Goal: Task Accomplishment & Management: Complete application form

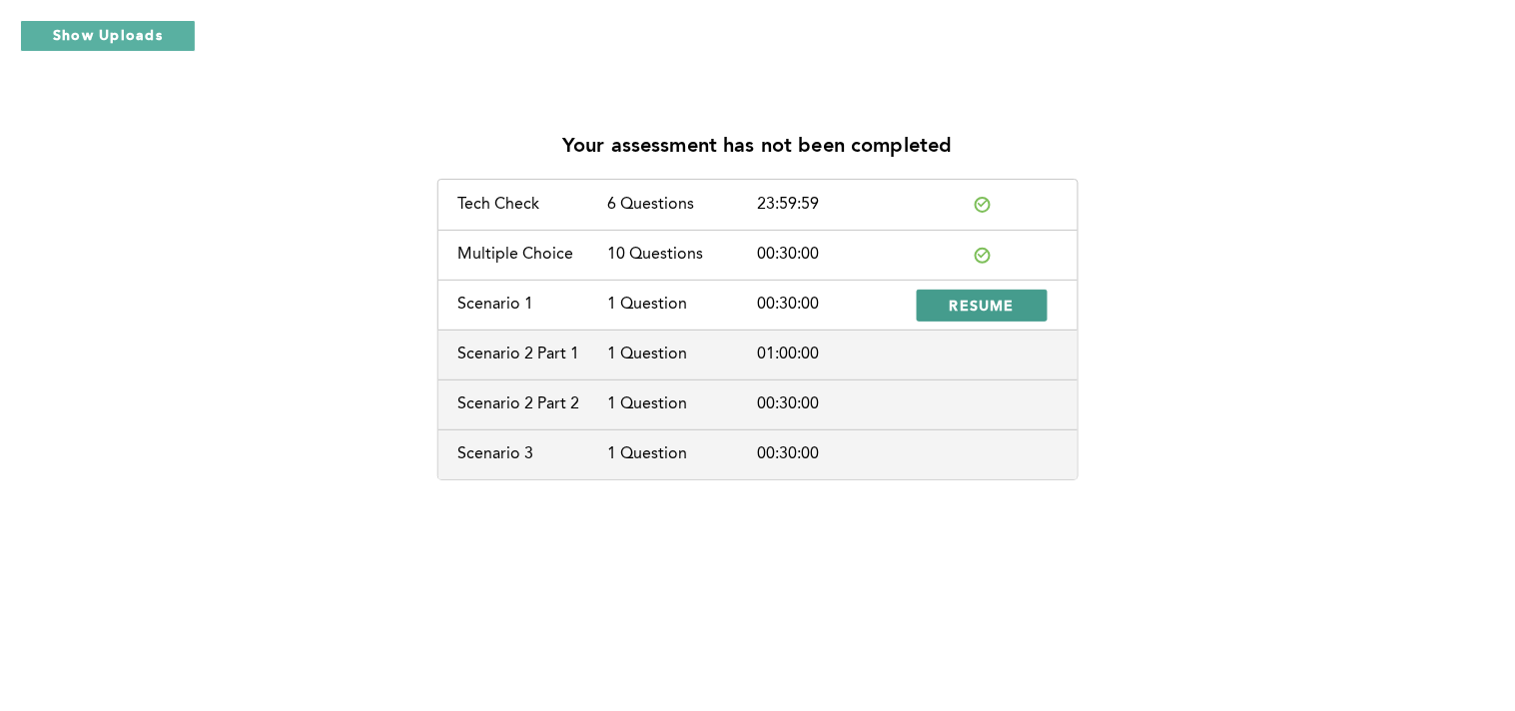
click at [976, 304] on span "RESUME" at bounding box center [983, 305] width 66 height 19
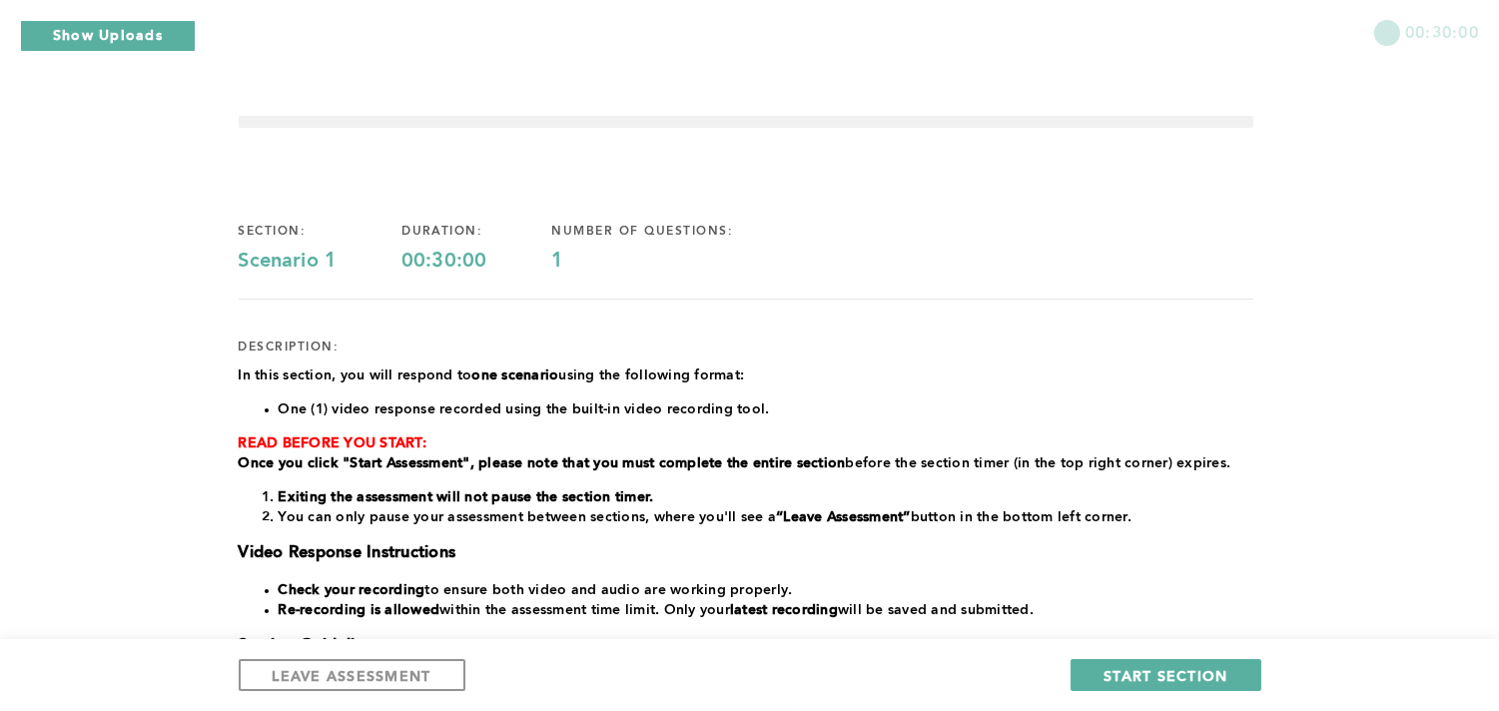
click at [134, 8] on div "00:30:00" at bounding box center [749, 25] width 1499 height 50
click at [123, 46] on button "Show Uploads" at bounding box center [108, 36] width 176 height 32
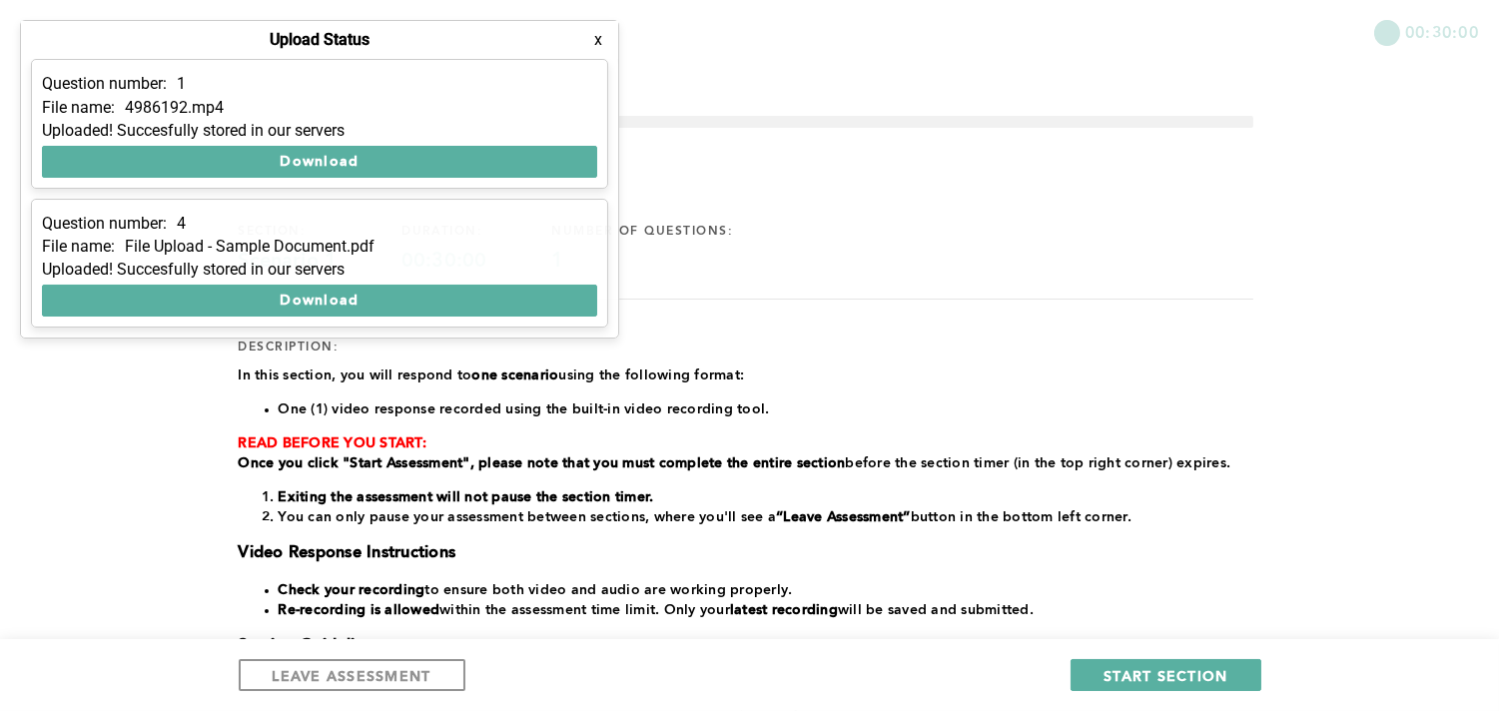
click at [603, 41] on button "x" at bounding box center [598, 40] width 20 height 20
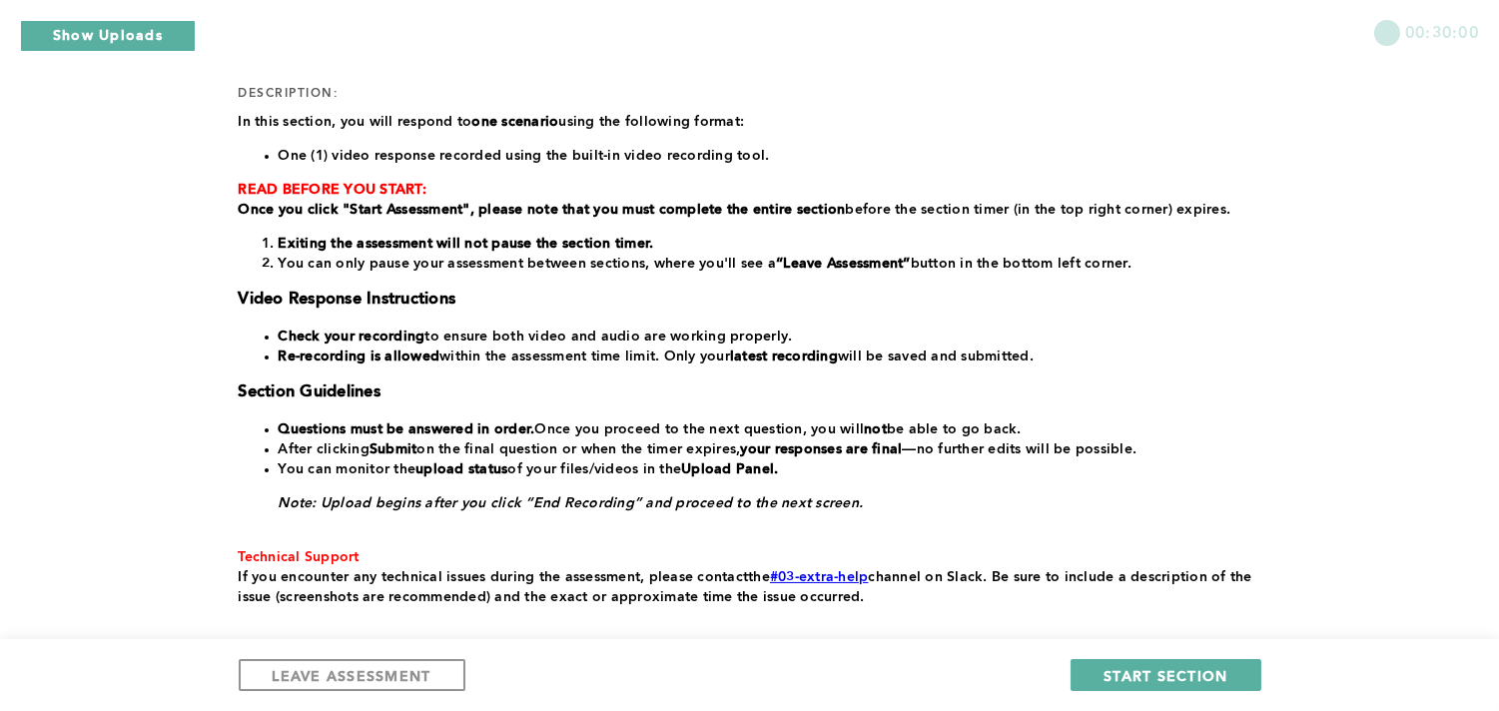
scroll to position [365, 0]
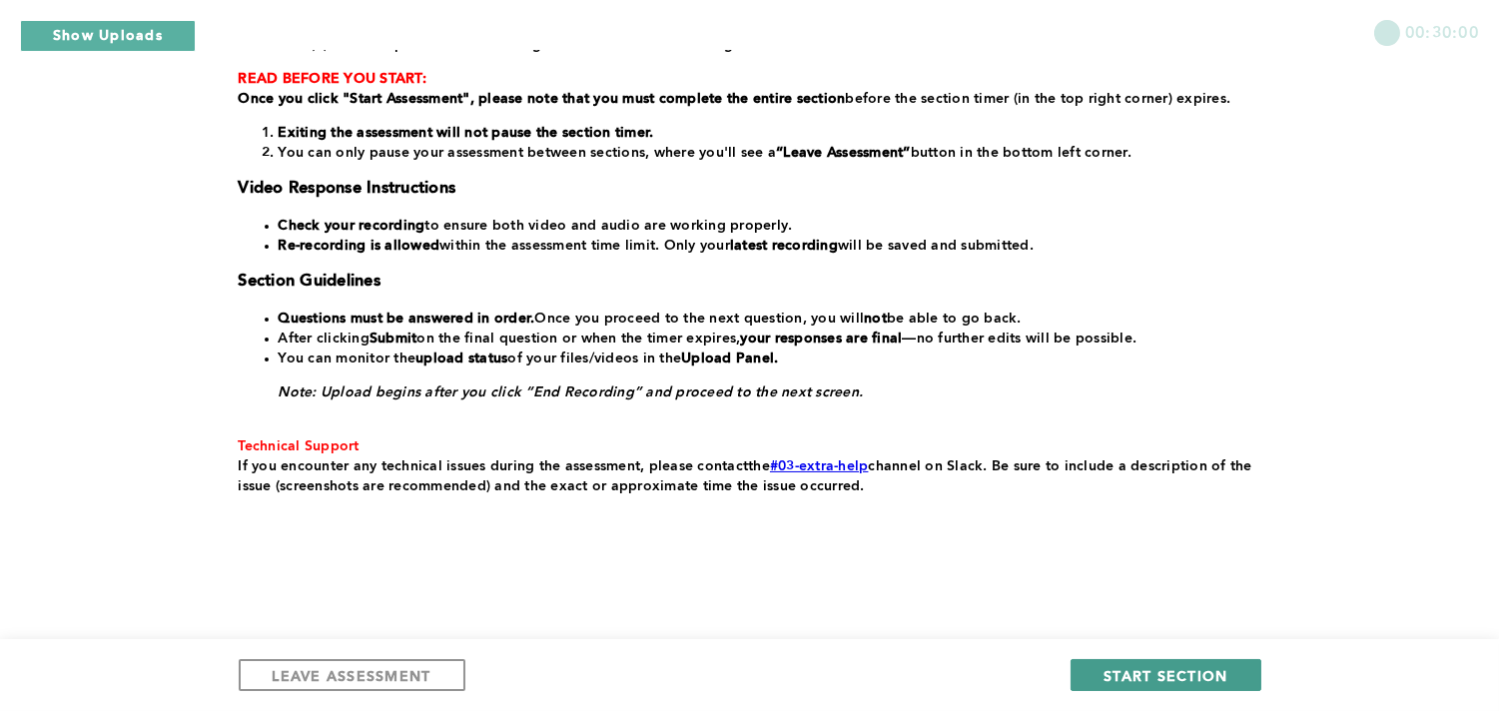
click at [1196, 639] on span "START SECTION" at bounding box center [1166, 675] width 124 height 19
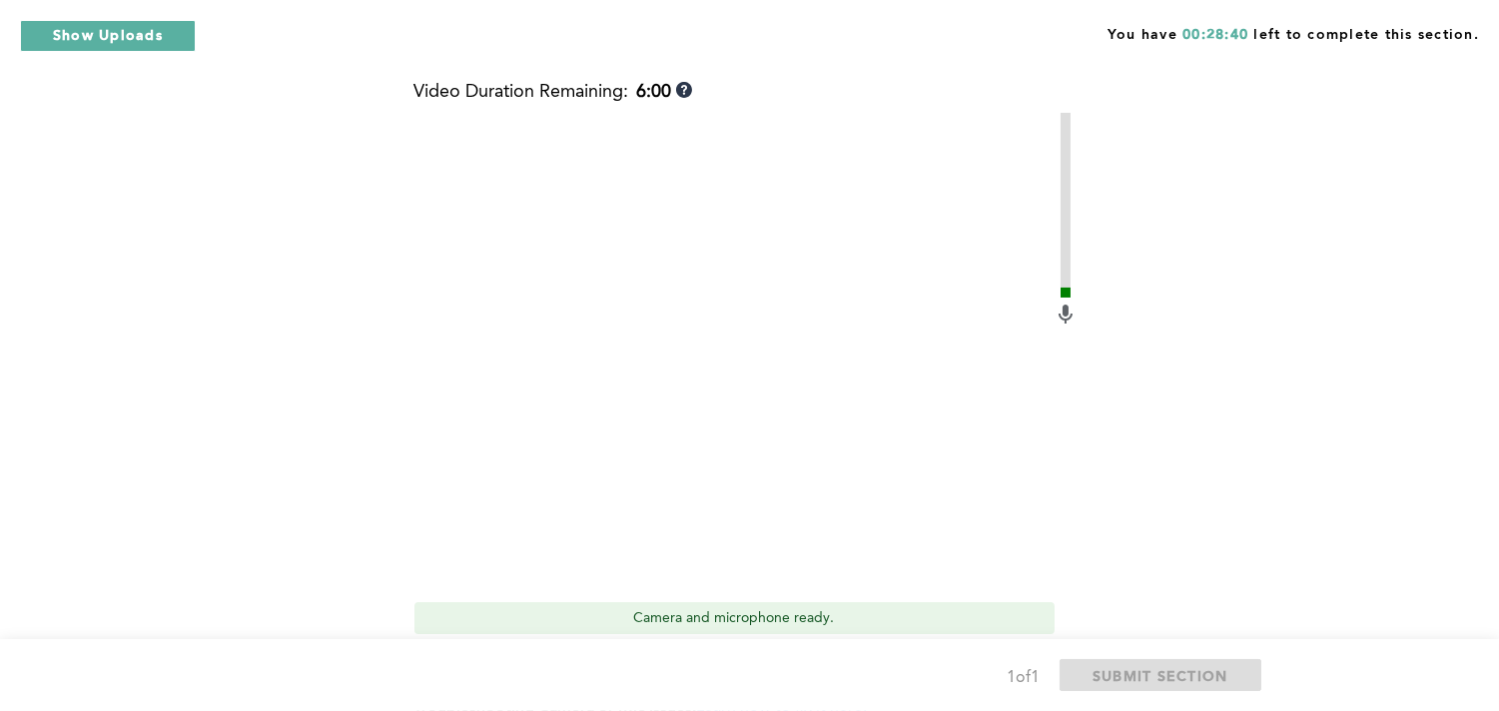
scroll to position [891, 0]
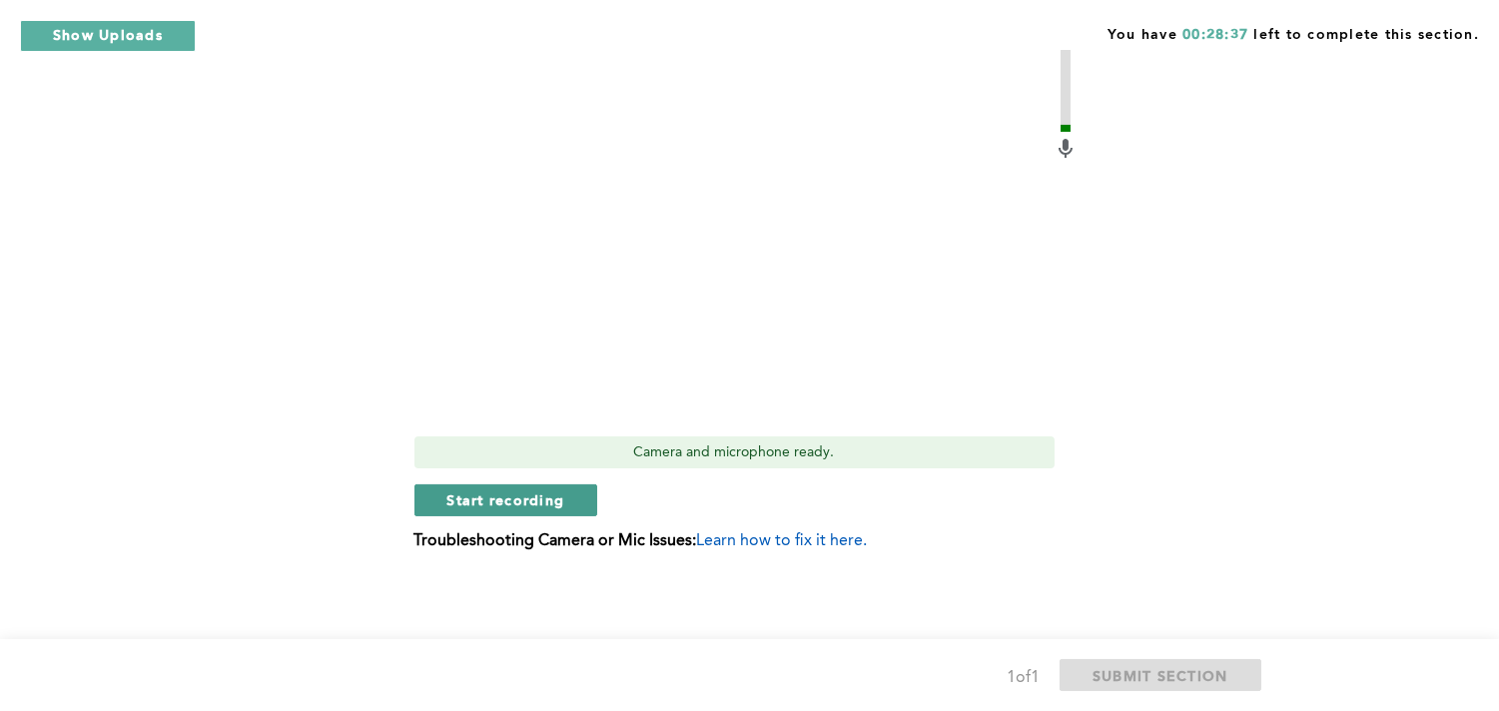
click at [504, 492] on span "Start recording" at bounding box center [506, 499] width 118 height 19
click at [537, 490] on span "Stop recording" at bounding box center [505, 499] width 117 height 19
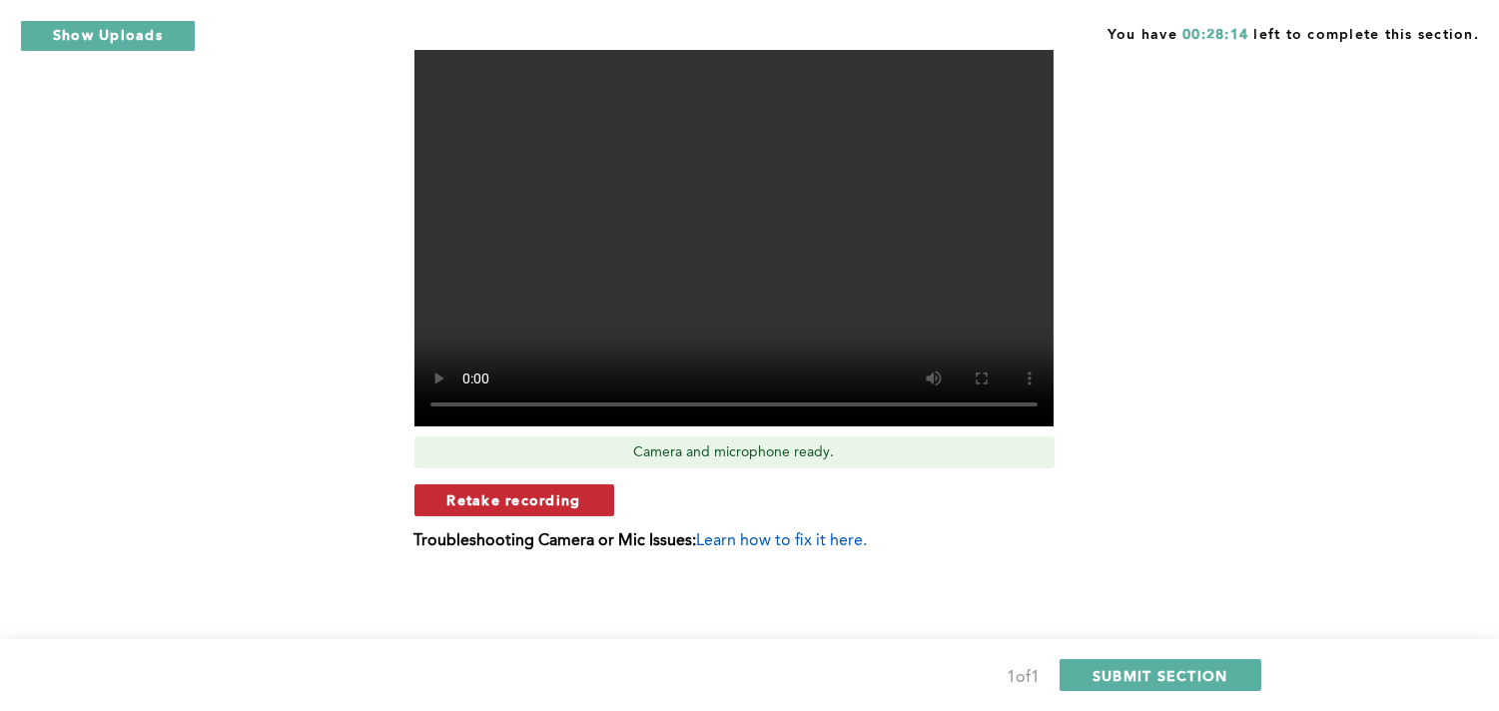
click at [493, 499] on span "Retake recording" at bounding box center [514, 499] width 134 height 19
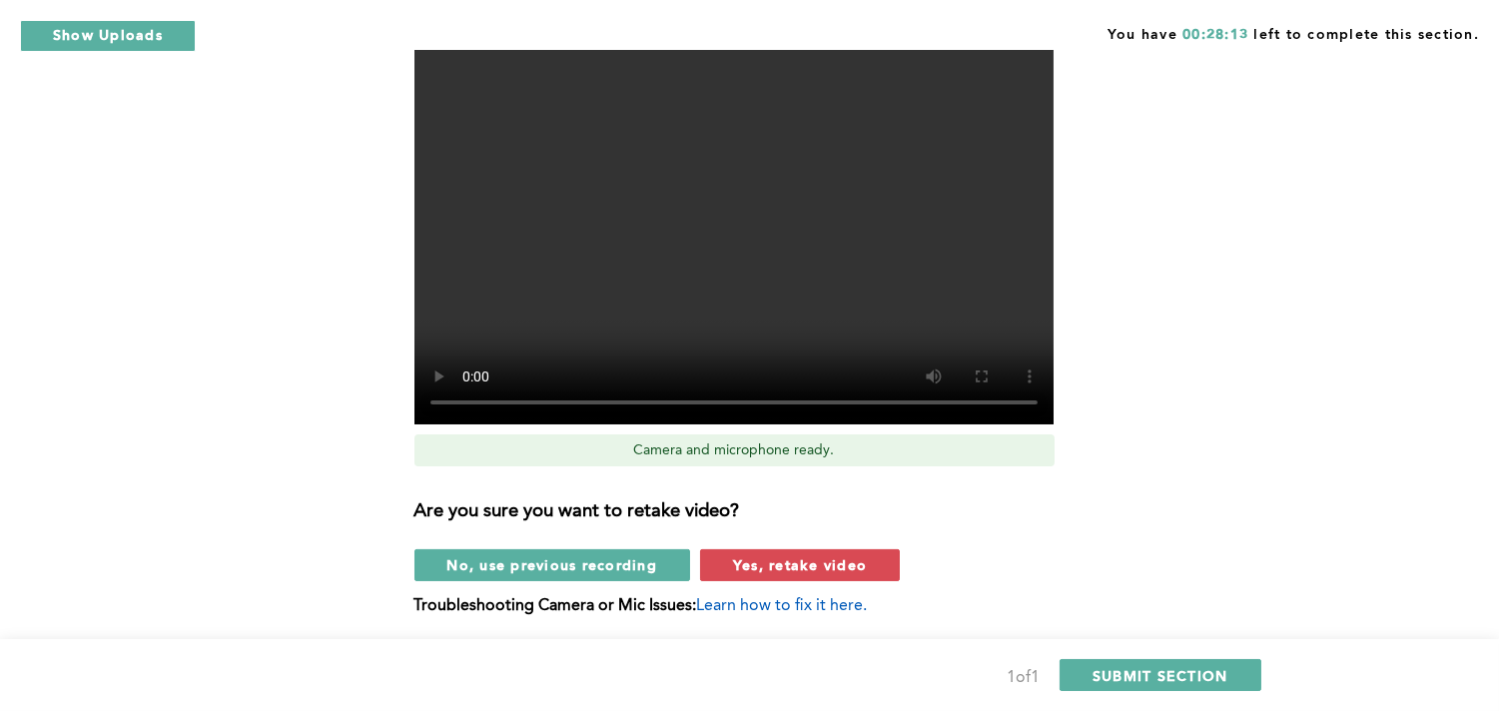
scroll to position [957, 0]
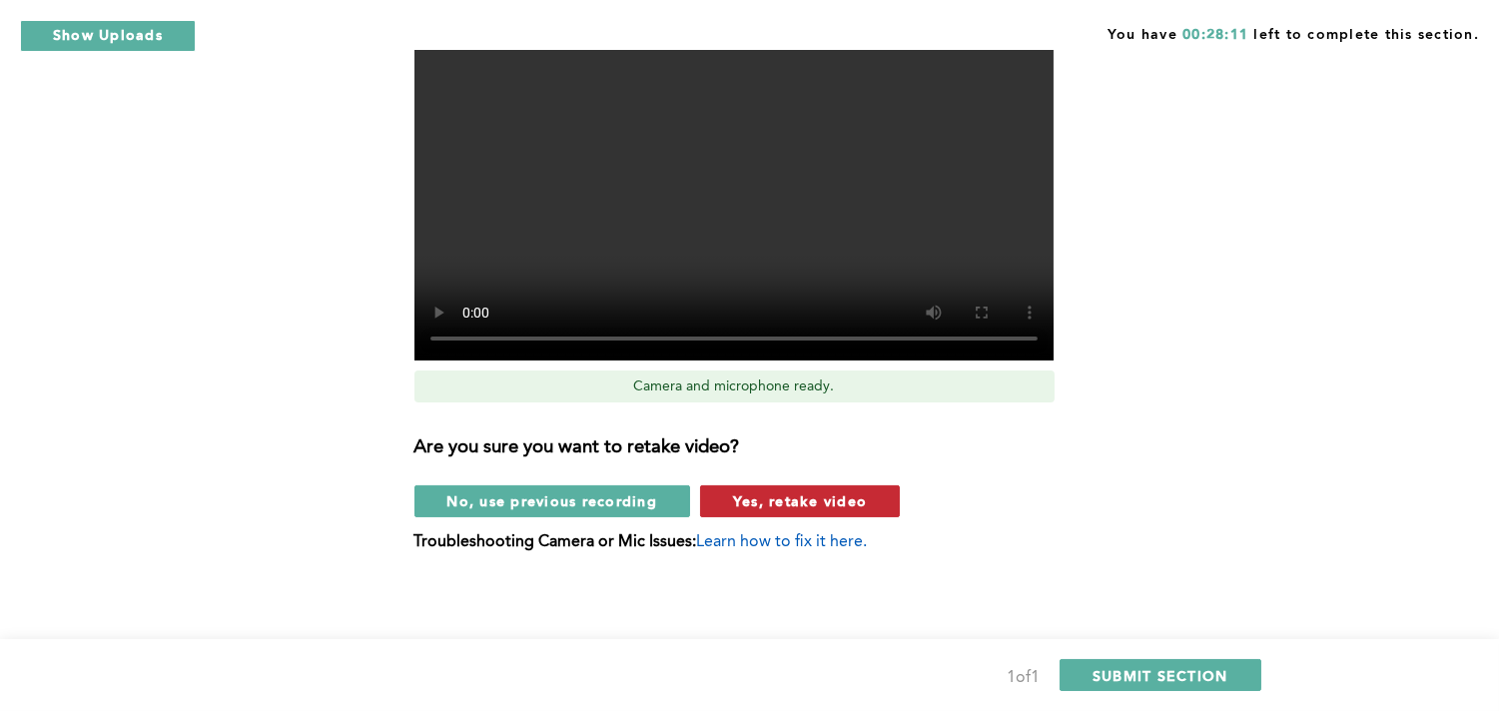
click at [771, 496] on span "Yes, retake video" at bounding box center [800, 500] width 134 height 19
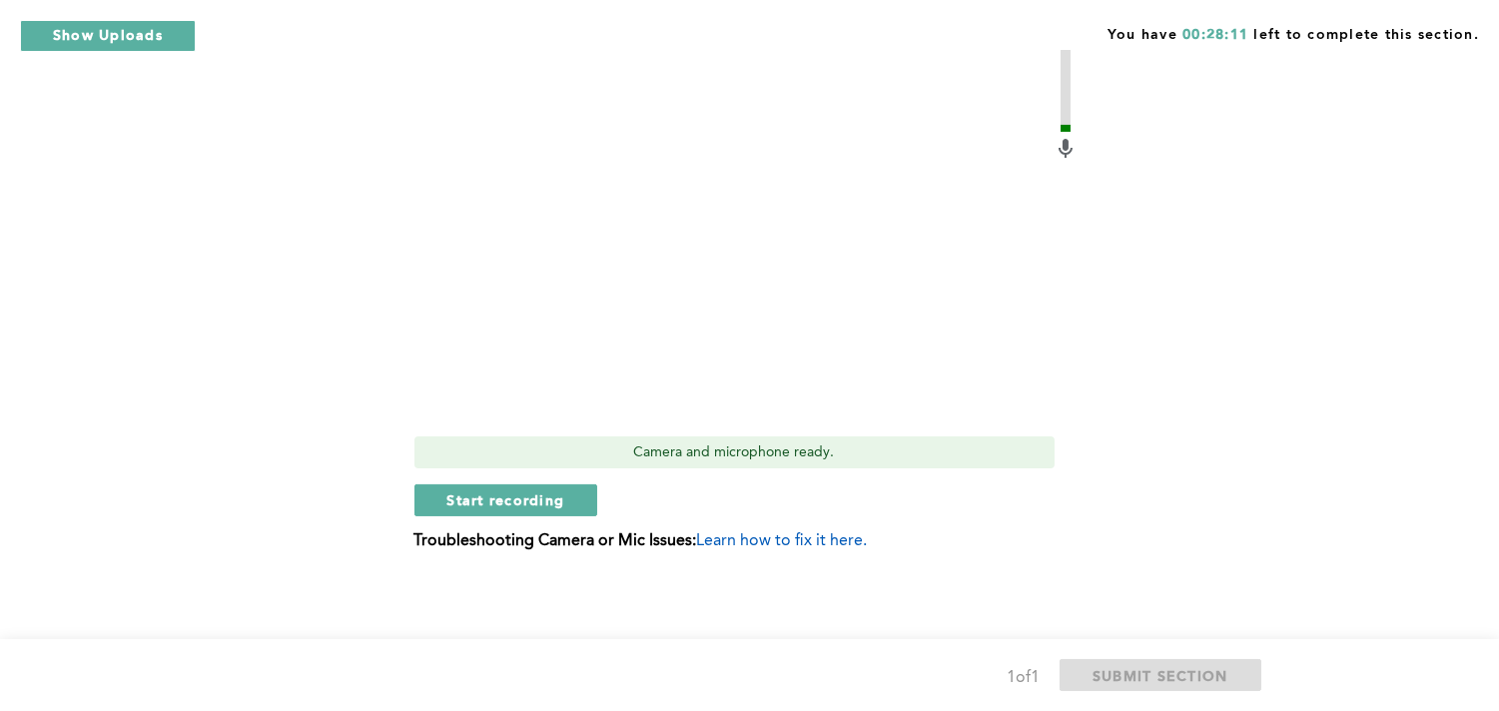
scroll to position [891, 0]
click at [491, 493] on span "Start recording" at bounding box center [506, 499] width 118 height 19
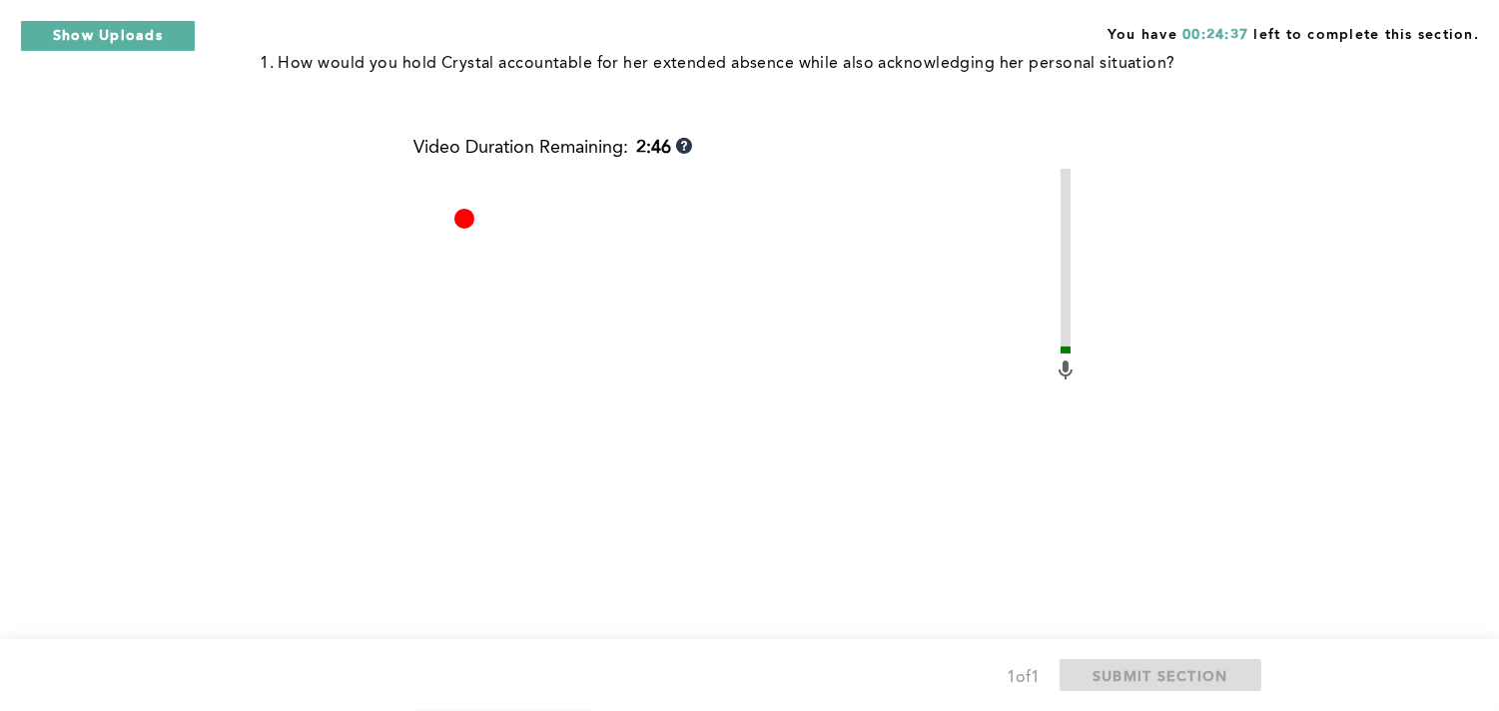
scroll to position [780, 0]
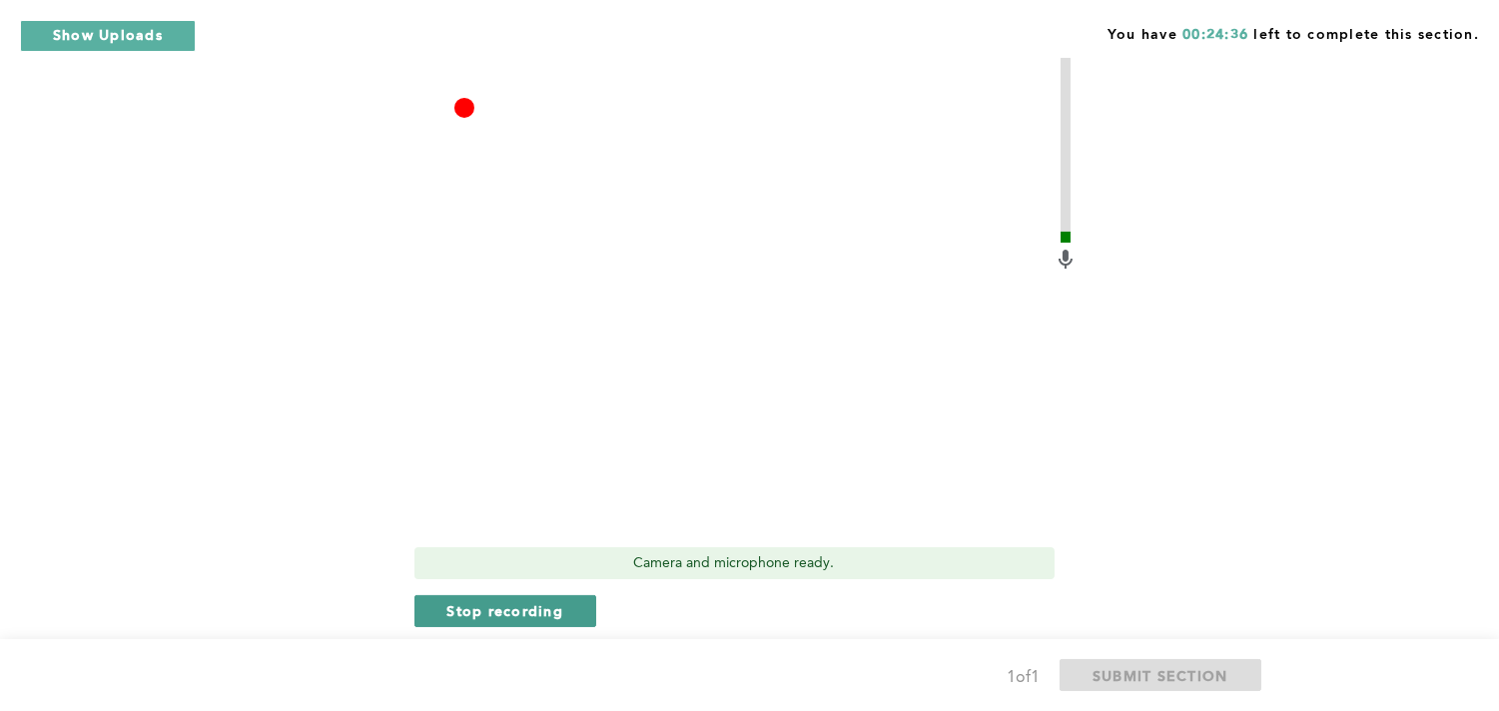
click at [510, 611] on span "Stop recording" at bounding box center [505, 610] width 117 height 19
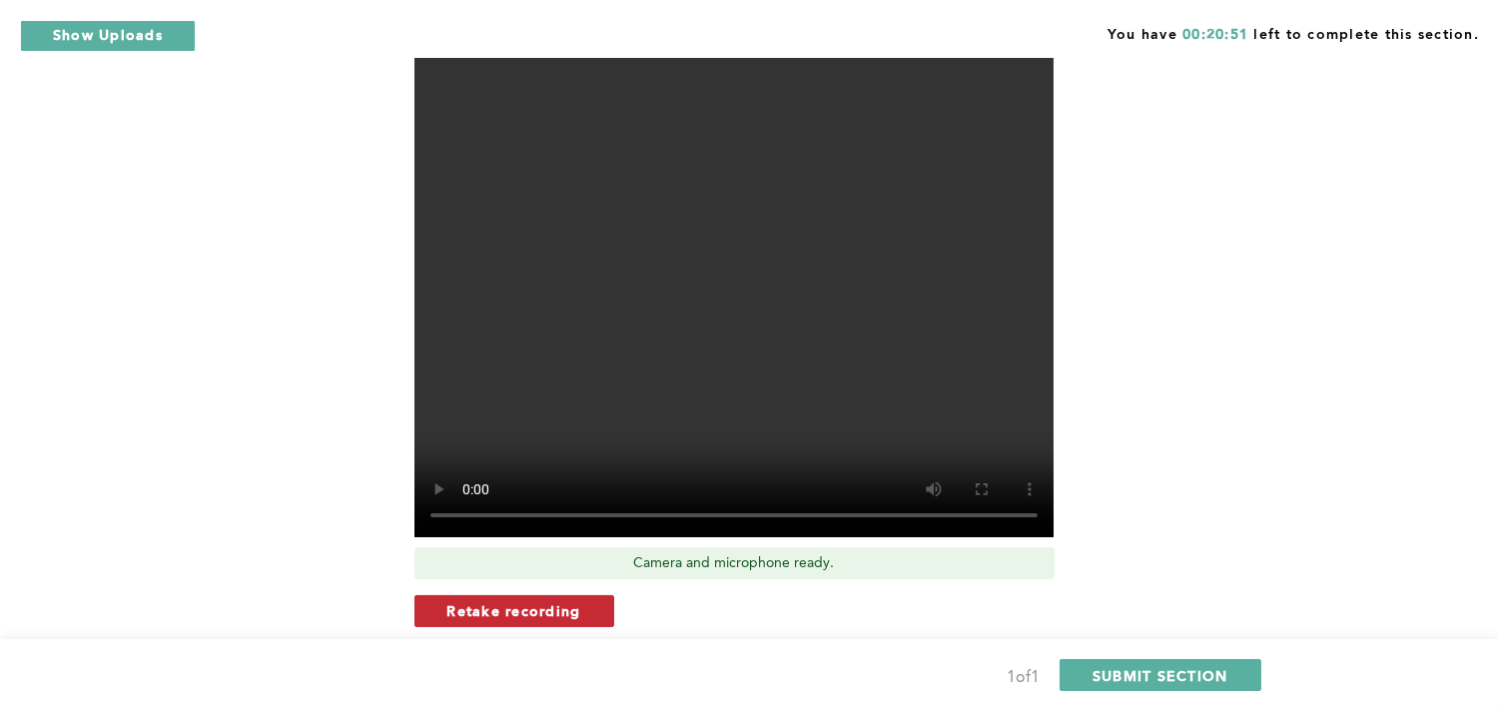
click at [489, 613] on span "Retake recording" at bounding box center [514, 610] width 134 height 19
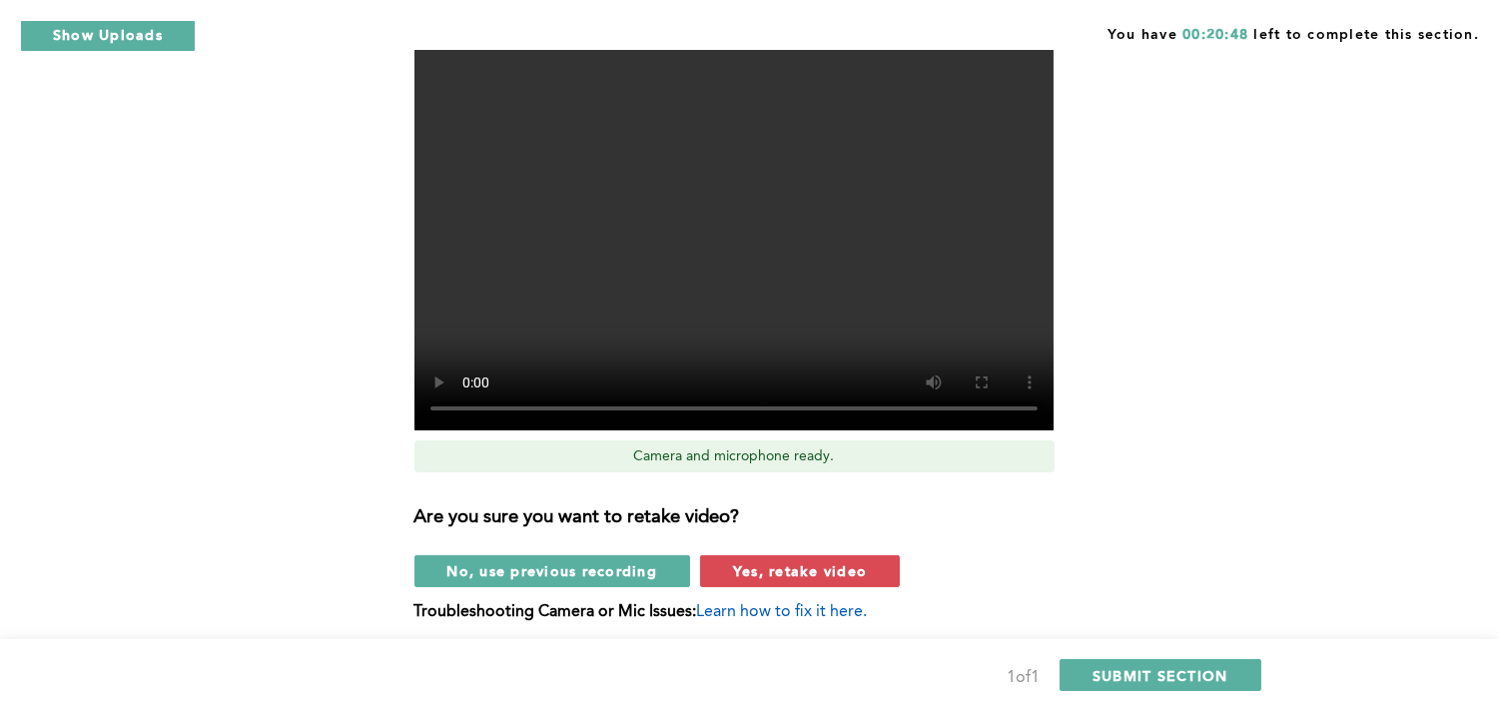
scroll to position [957, 0]
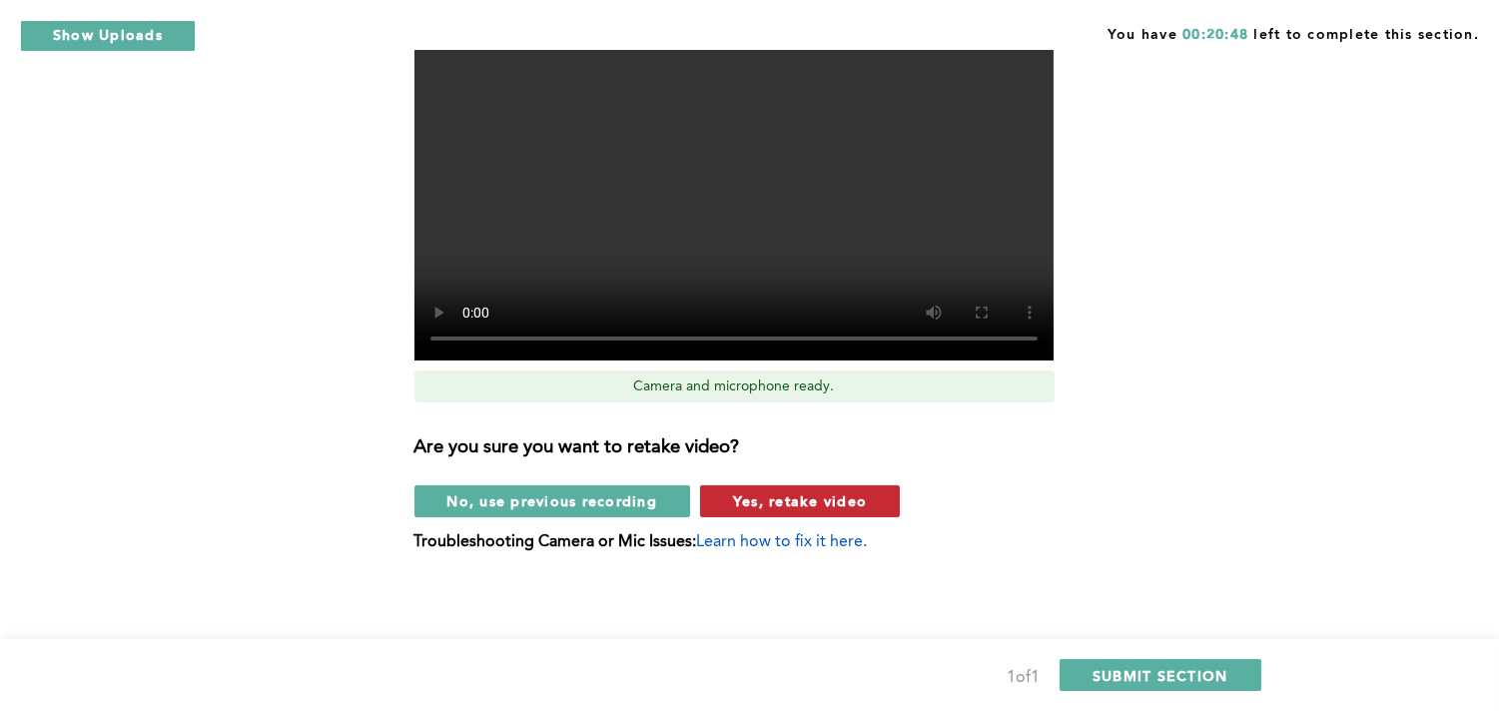
click at [814, 501] on span "Yes, retake video" at bounding box center [800, 500] width 134 height 19
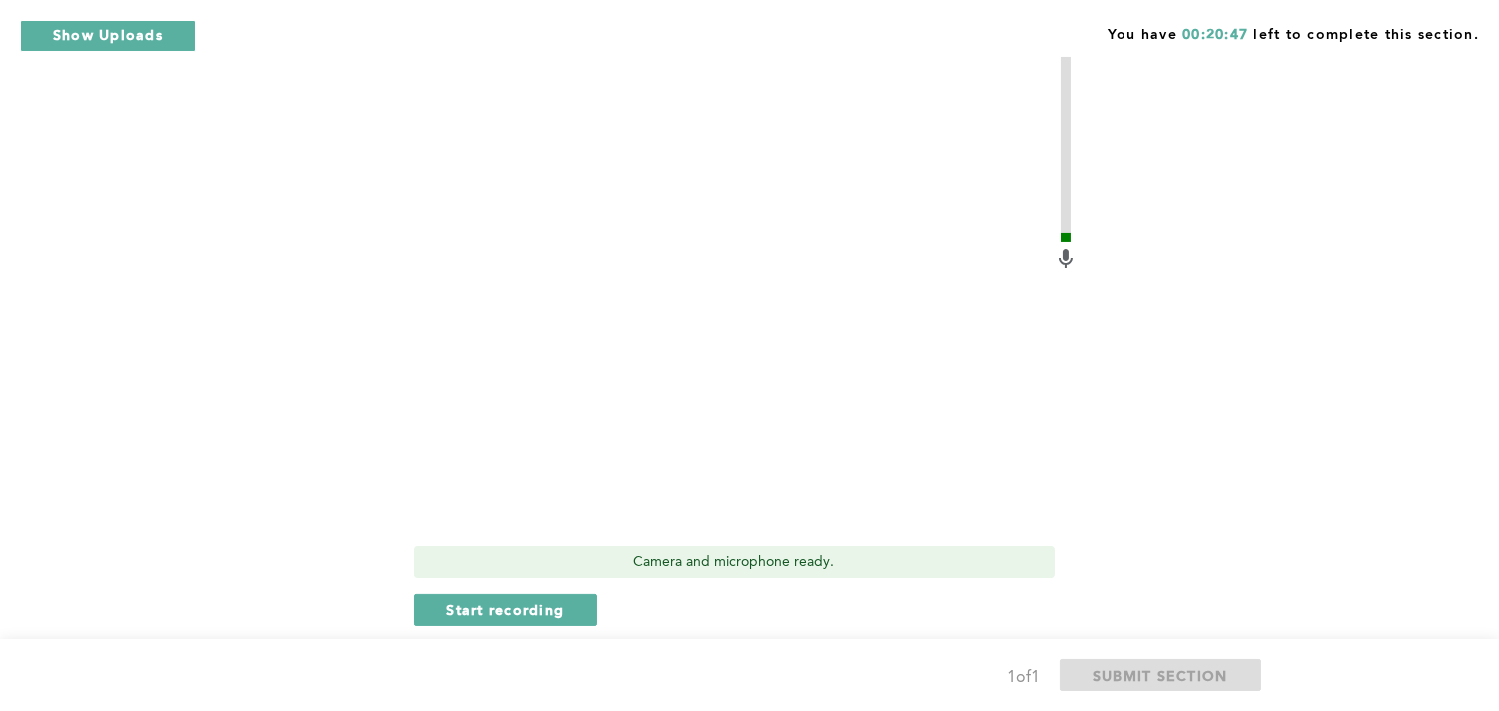
scroll to position [780, 0]
click at [500, 610] on span "Start recording" at bounding box center [506, 610] width 118 height 19
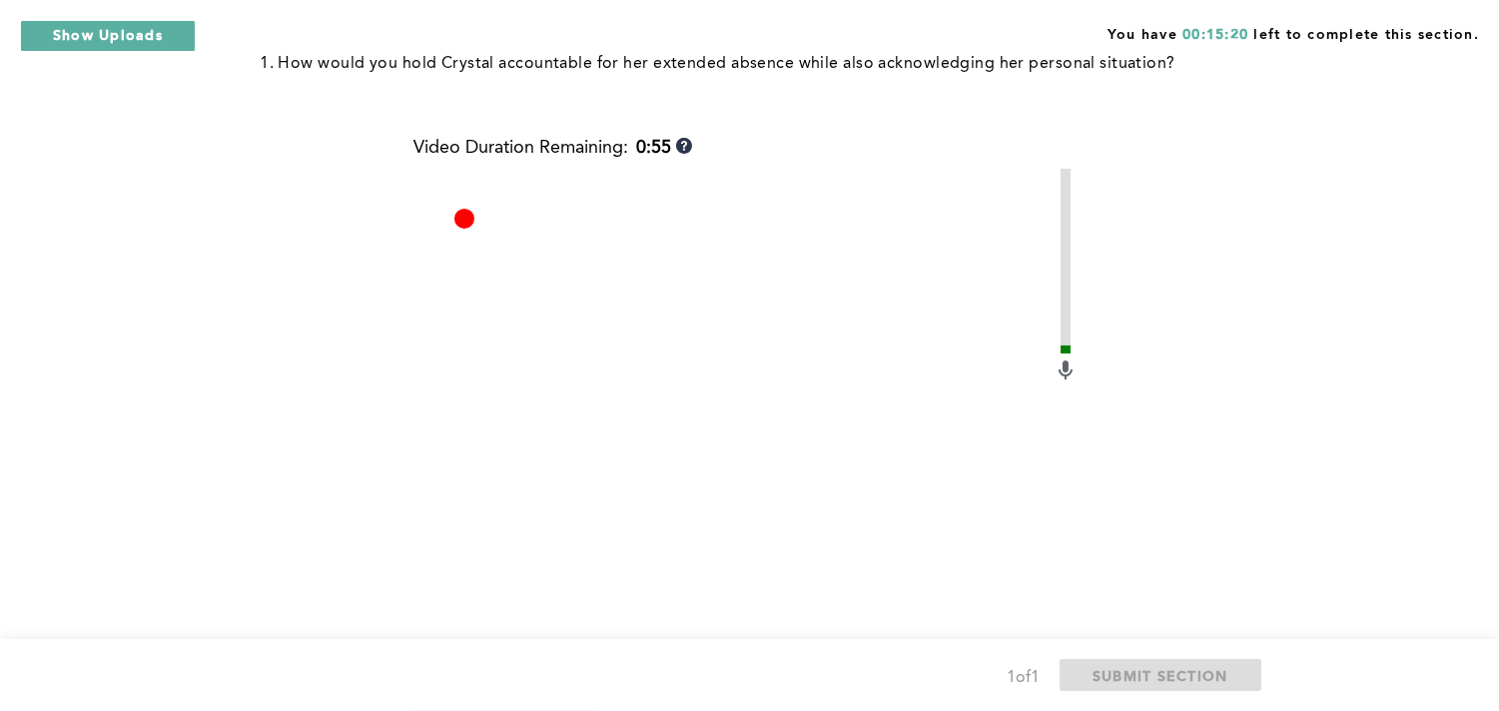
scroll to position [891, 0]
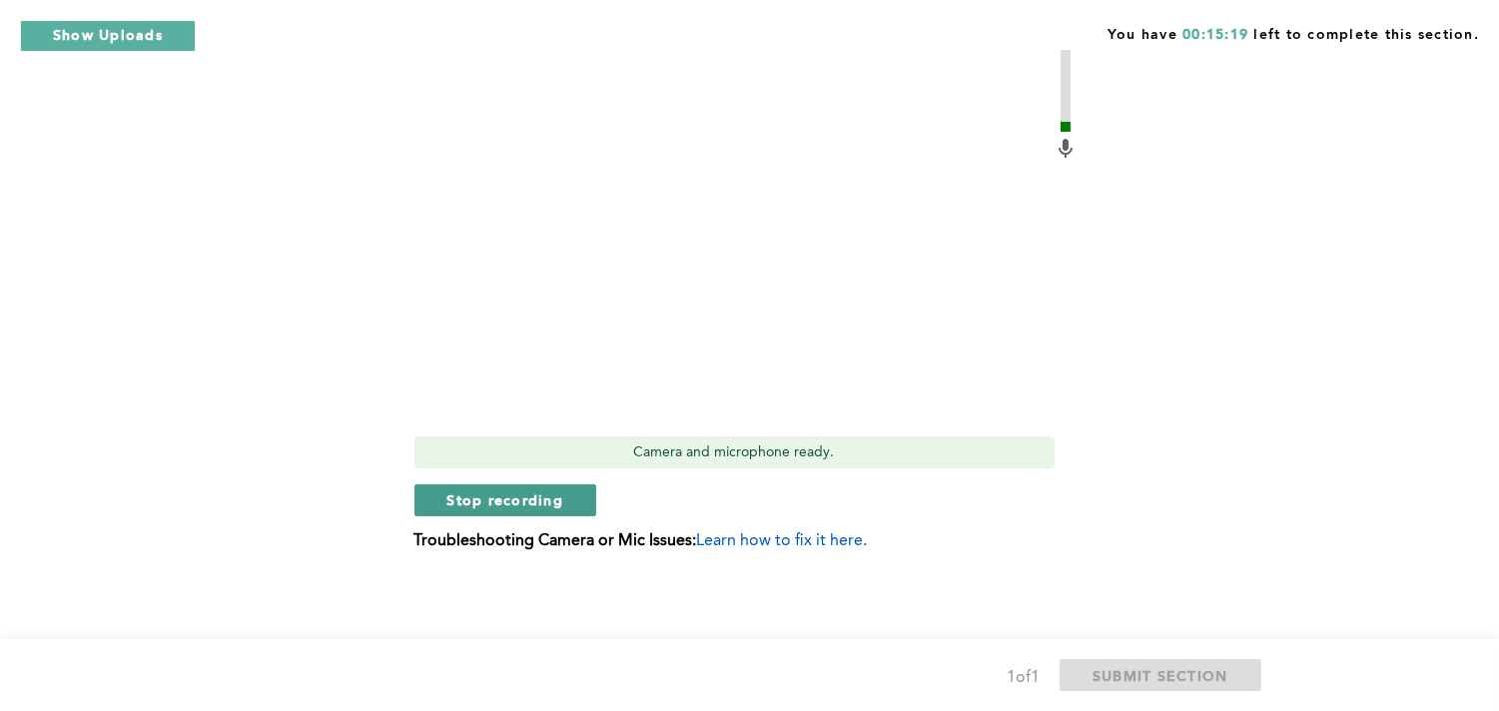
click at [523, 505] on span "Stop recording" at bounding box center [505, 499] width 117 height 19
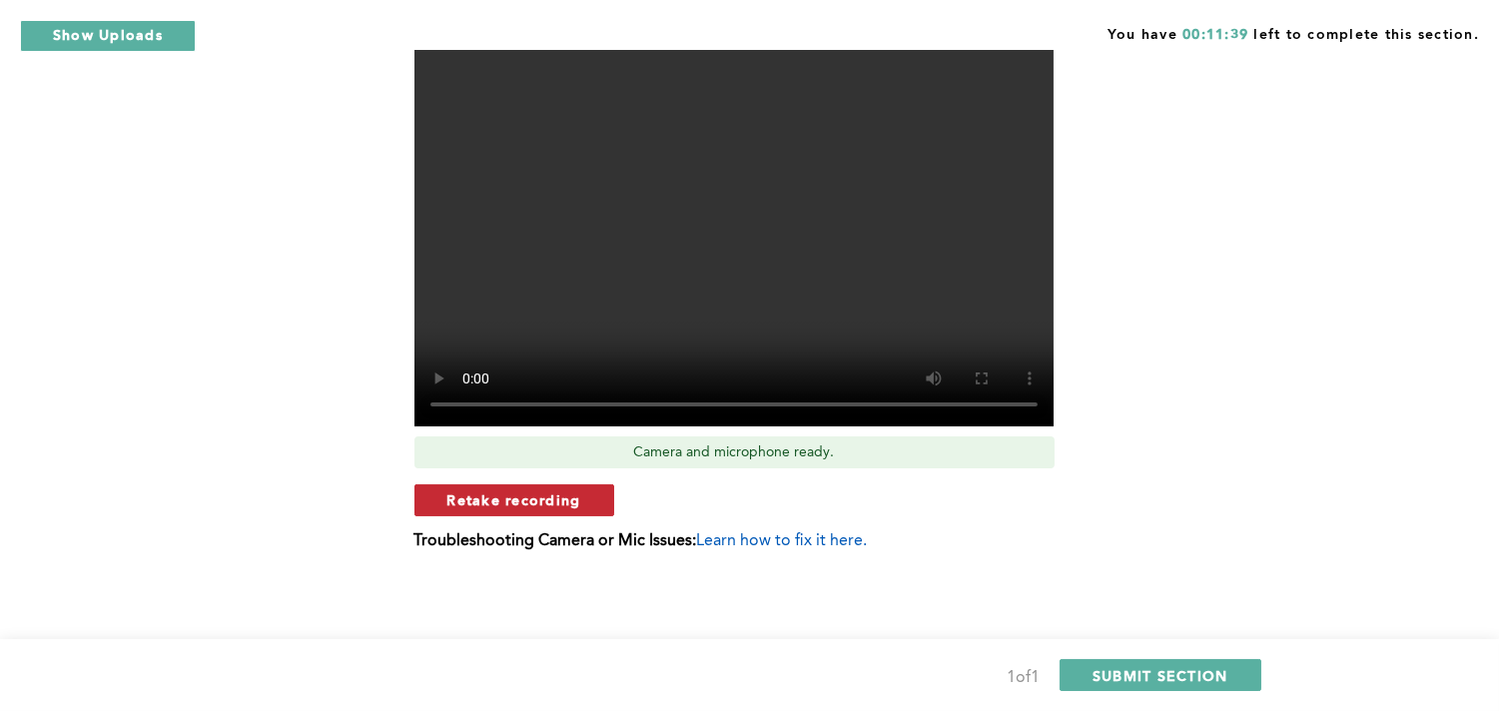
click at [519, 495] on span "Retake recording" at bounding box center [514, 499] width 134 height 19
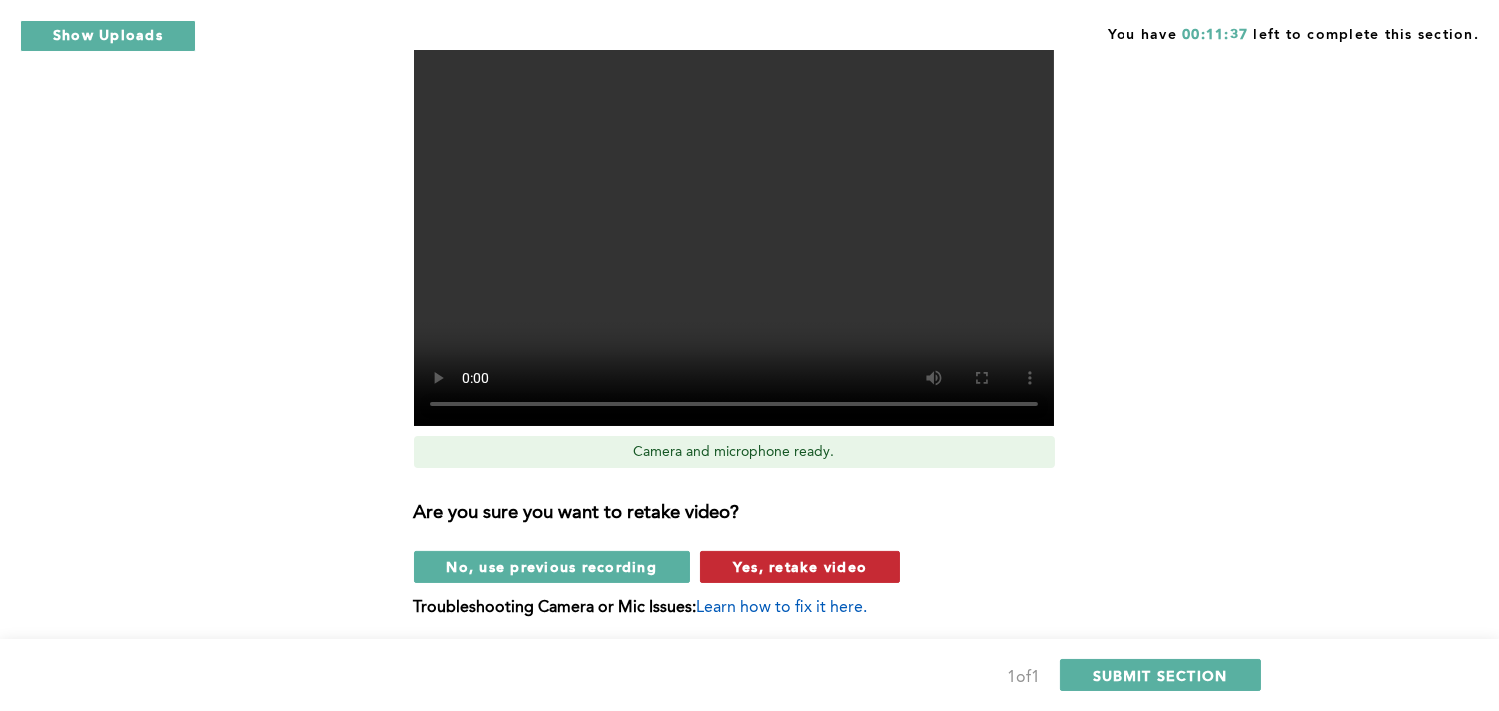
click at [780, 571] on span "Yes, retake video" at bounding box center [800, 566] width 134 height 19
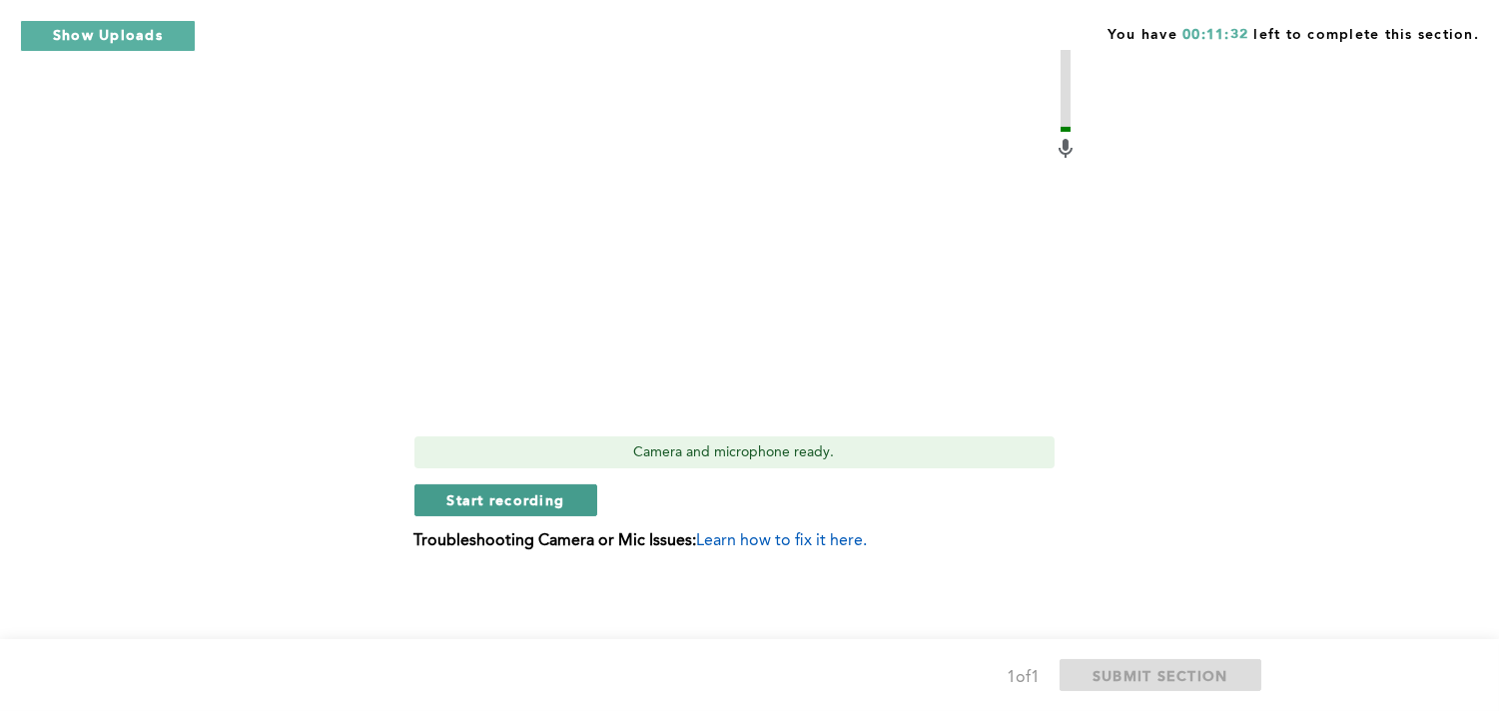
click at [544, 496] on span "Start recording" at bounding box center [506, 499] width 118 height 19
click at [515, 501] on span "Stop recording" at bounding box center [505, 499] width 117 height 19
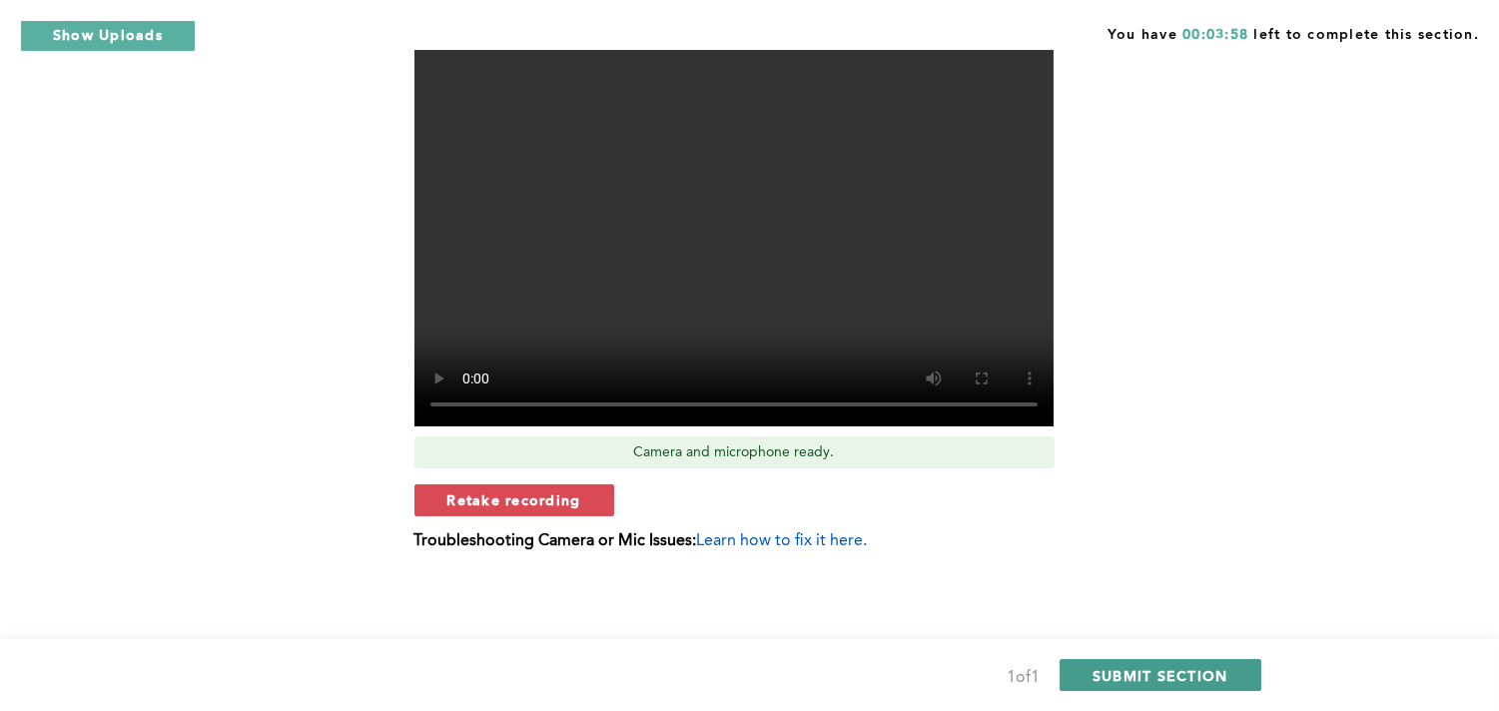
click at [1172, 639] on span "SUBMIT SECTION" at bounding box center [1161, 675] width 136 height 19
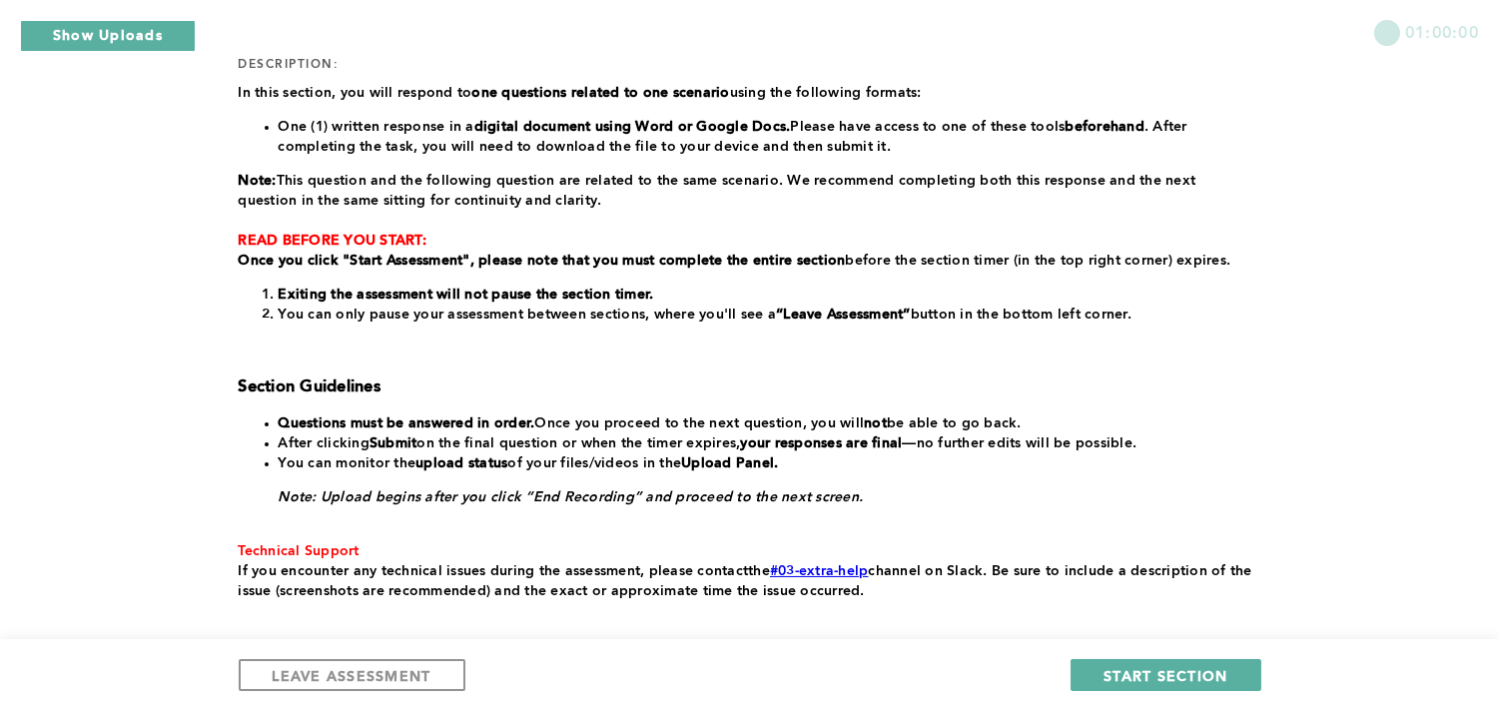
scroll to position [333, 0]
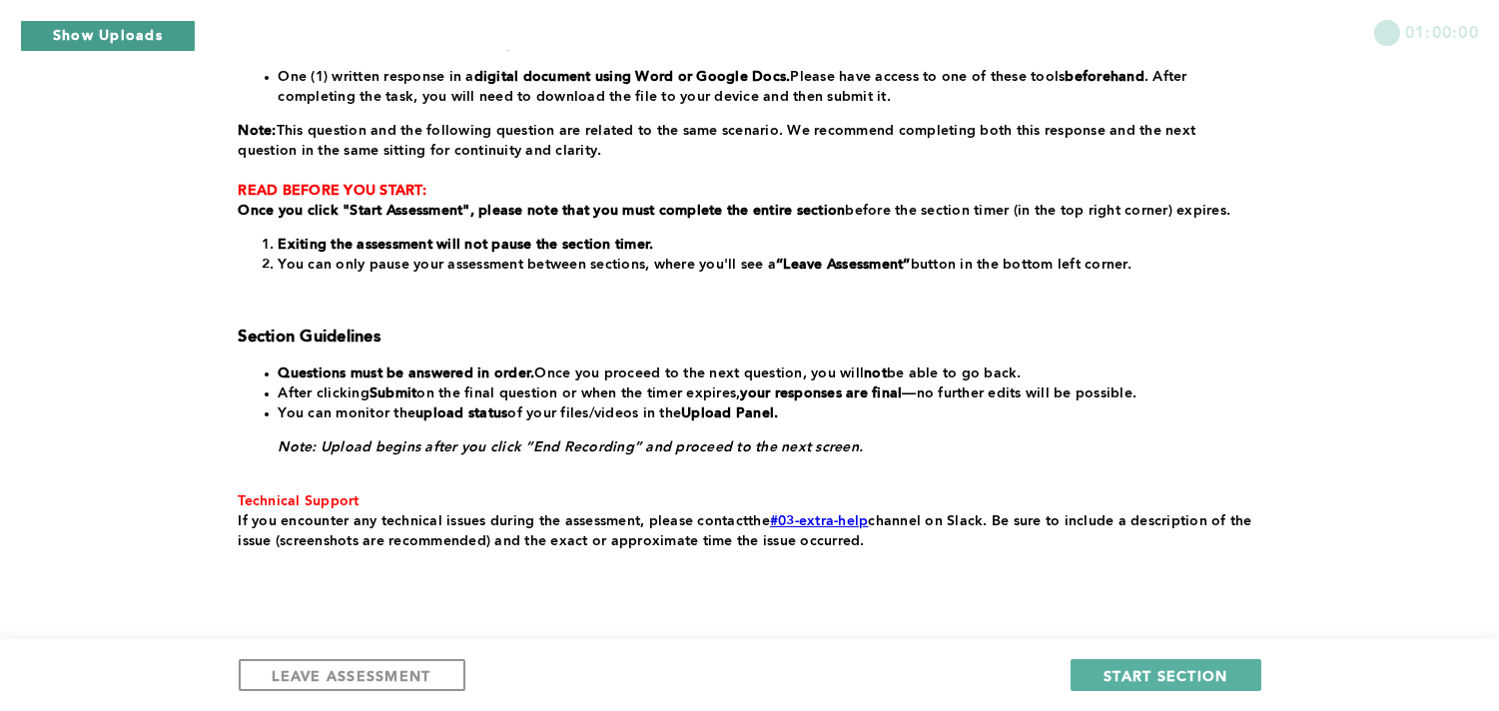
click at [91, 41] on button "Show Uploads" at bounding box center [108, 36] width 176 height 32
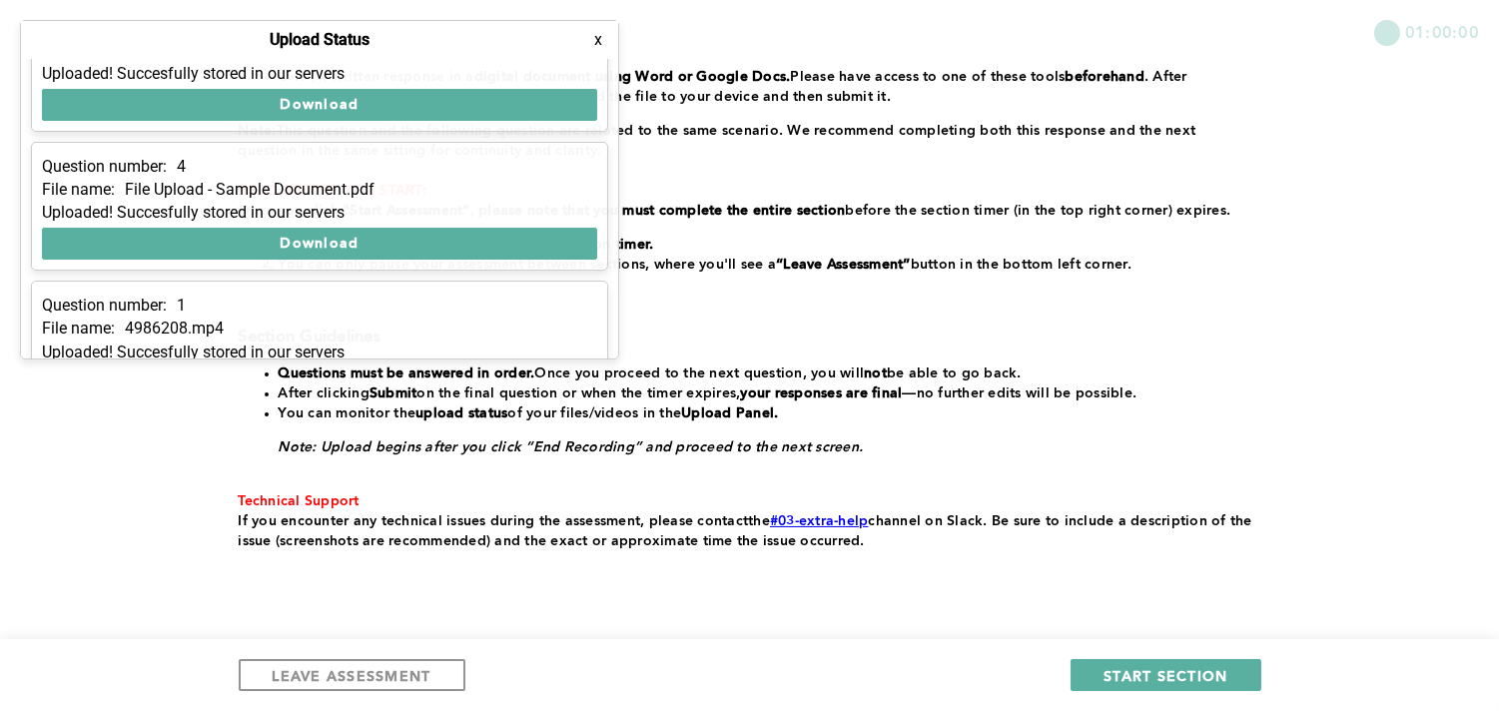
scroll to position [0, 0]
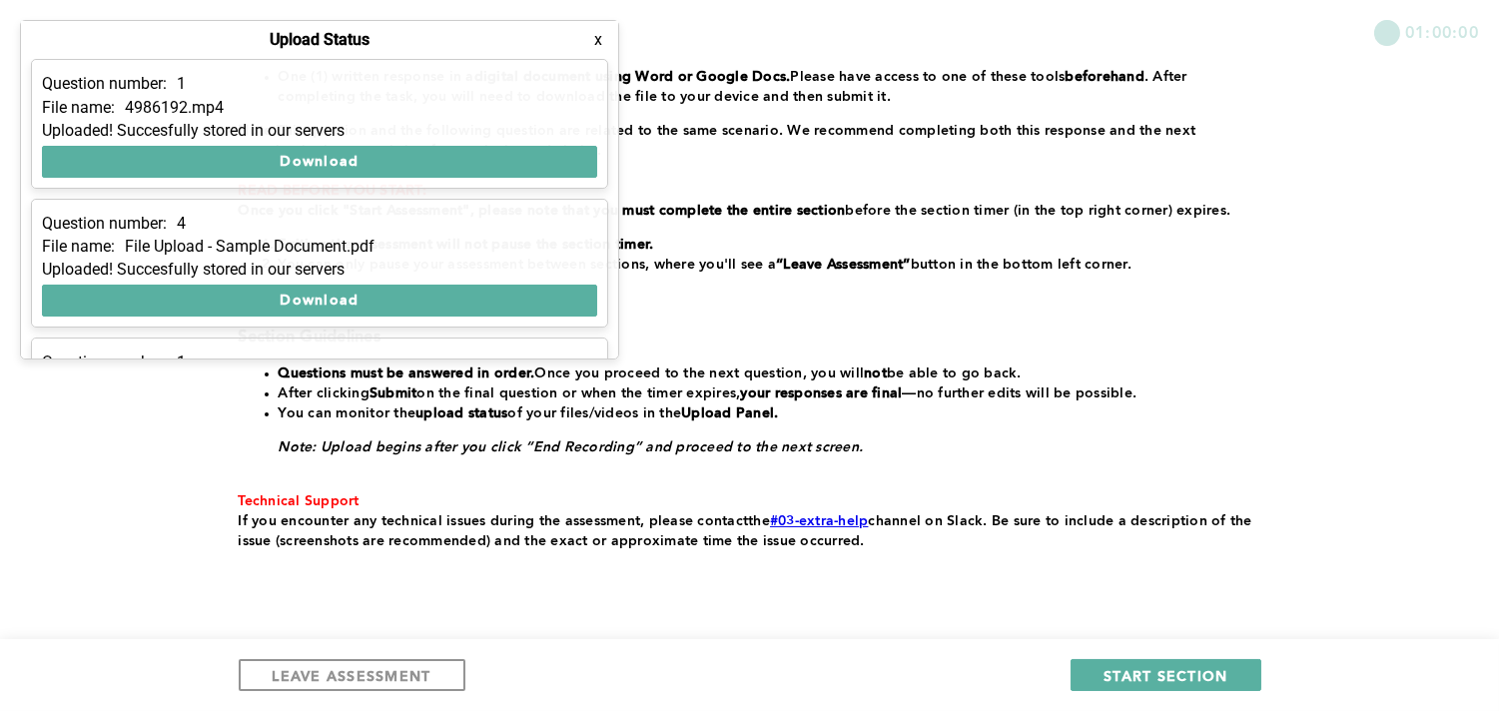
click at [597, 42] on button "x" at bounding box center [598, 40] width 20 height 20
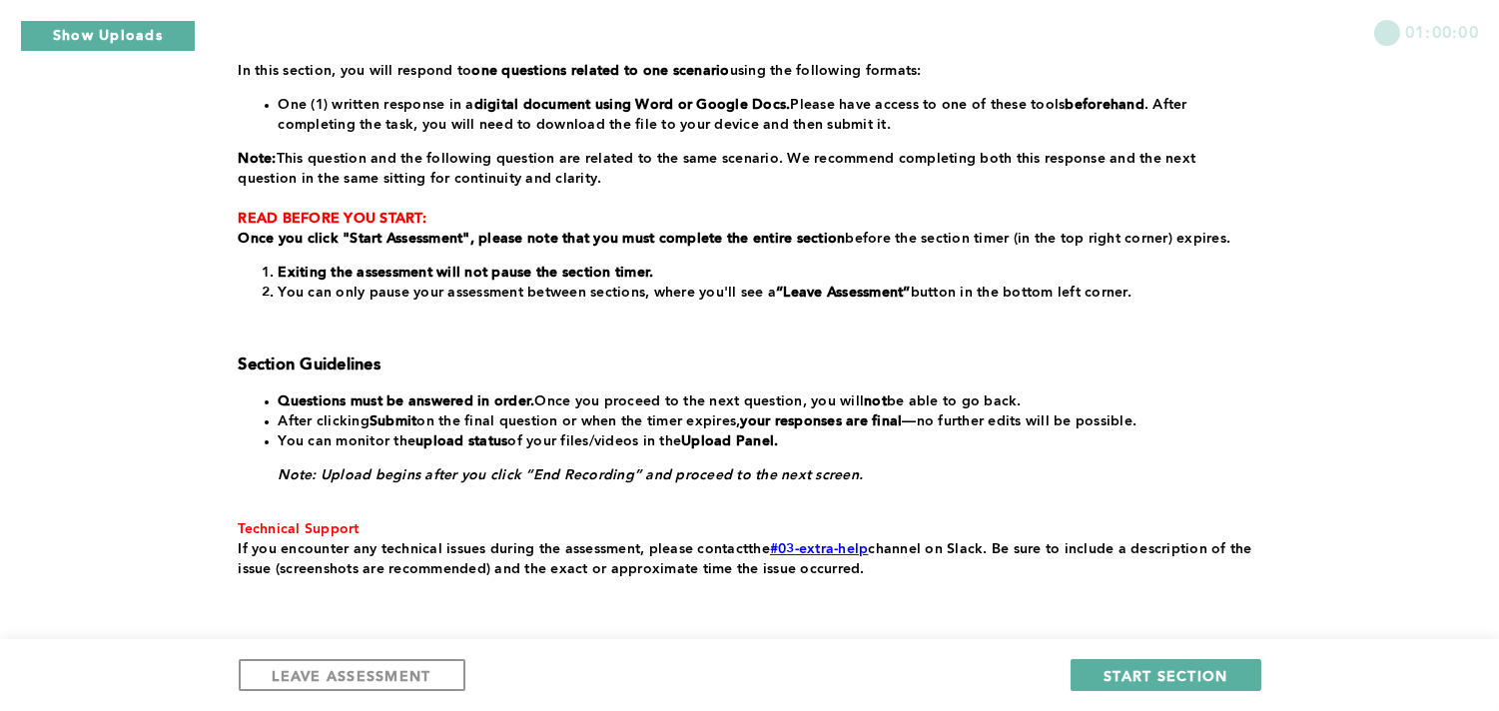
scroll to position [333, 0]
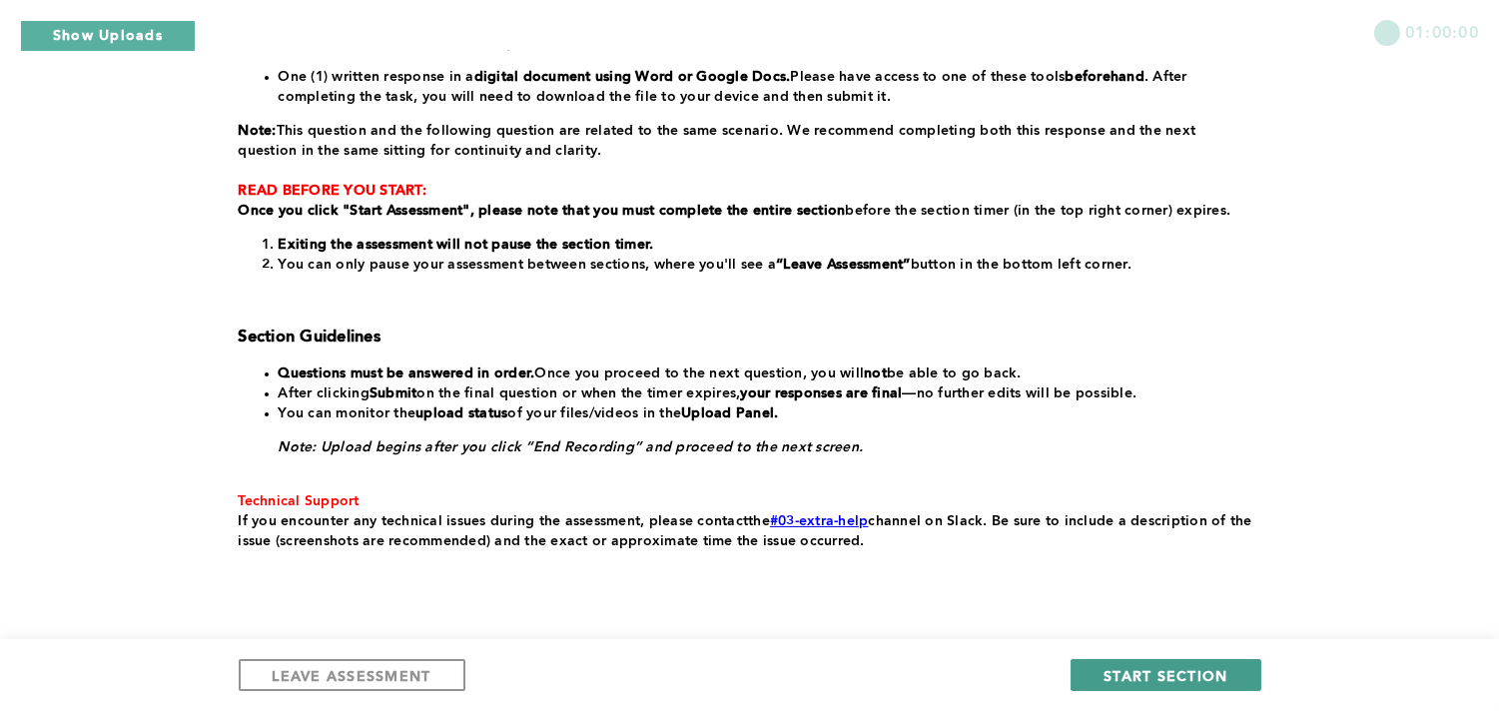
click at [1190, 639] on span "START SECTION" at bounding box center [1166, 675] width 124 height 19
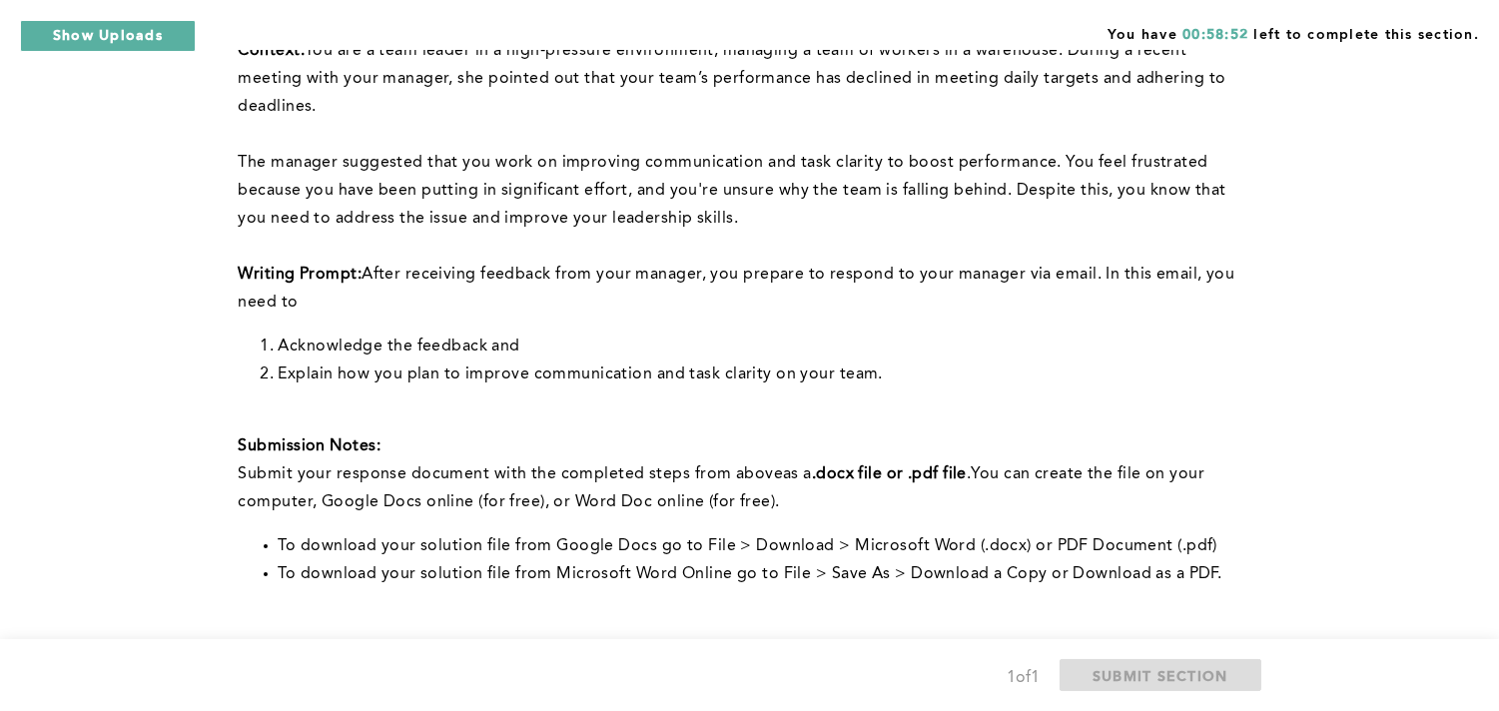
scroll to position [222, 0]
